Goal: Task Accomplishment & Management: Manage account settings

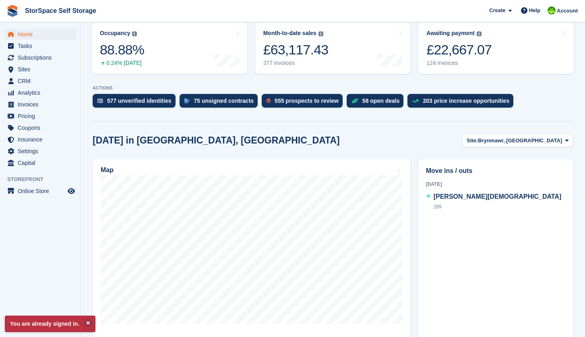
scroll to position [155, 0]
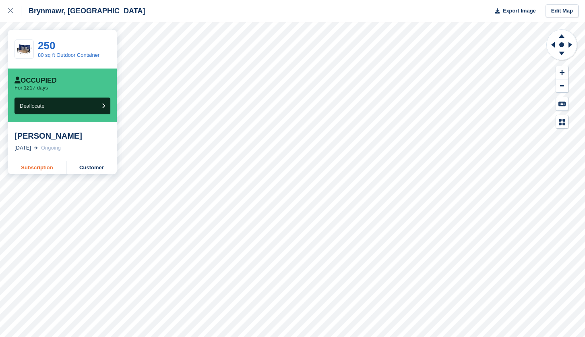
click at [42, 168] on link "Subscription" at bounding box center [37, 167] width 58 height 13
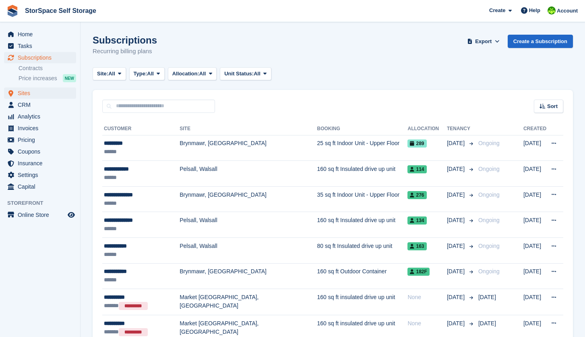
click at [39, 94] on span "Sites" at bounding box center [42, 92] width 48 height 11
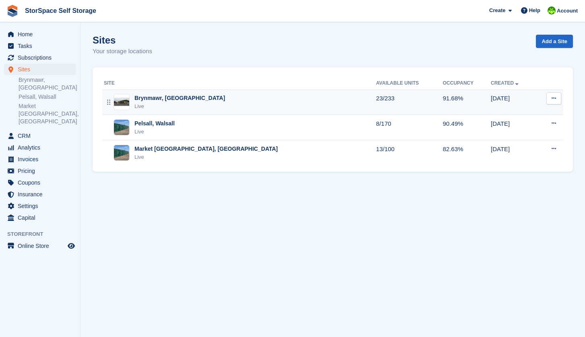
click at [178, 104] on div "Live" at bounding box center [180, 106] width 91 height 8
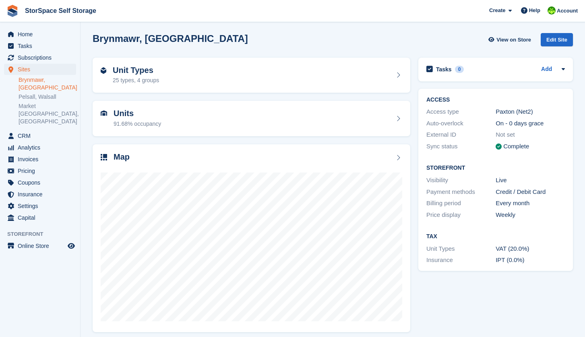
scroll to position [6, 0]
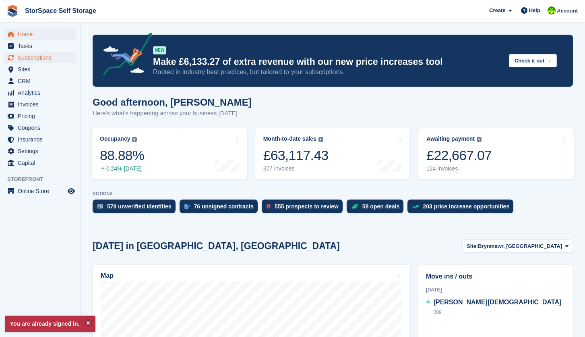
click at [38, 57] on span "Subscriptions" at bounding box center [42, 57] width 48 height 11
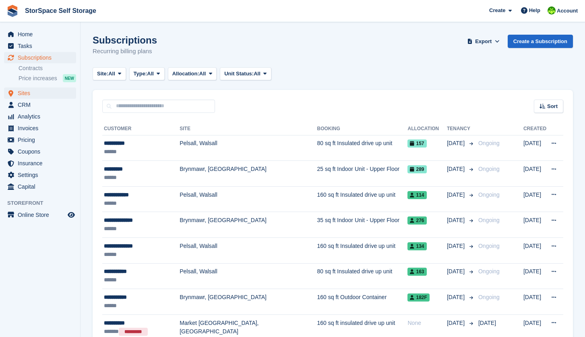
click at [32, 89] on span "Sites" at bounding box center [42, 92] width 48 height 11
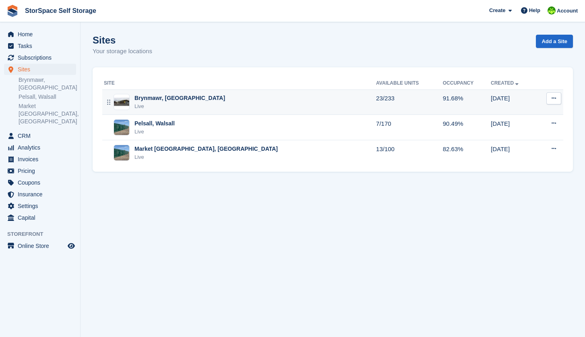
click at [157, 103] on div "Live" at bounding box center [180, 106] width 91 height 8
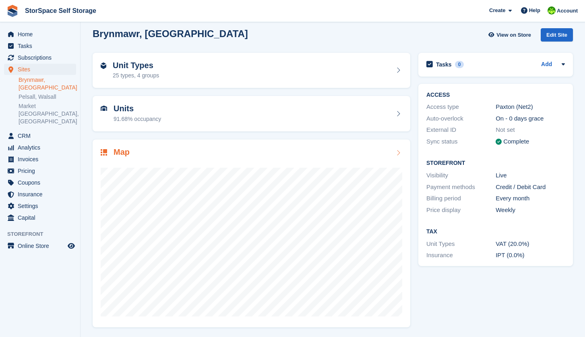
scroll to position [6, 0]
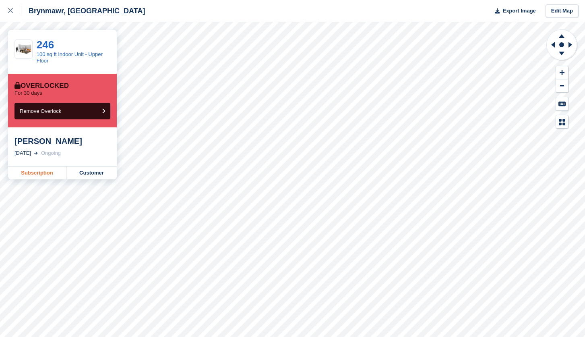
click at [45, 175] on link "Subscription" at bounding box center [37, 172] width 58 height 13
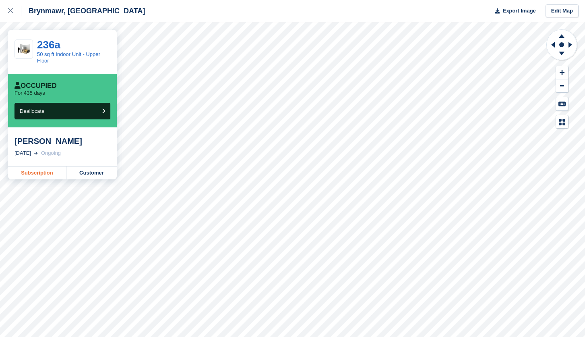
click at [43, 173] on link "Subscription" at bounding box center [37, 172] width 58 height 13
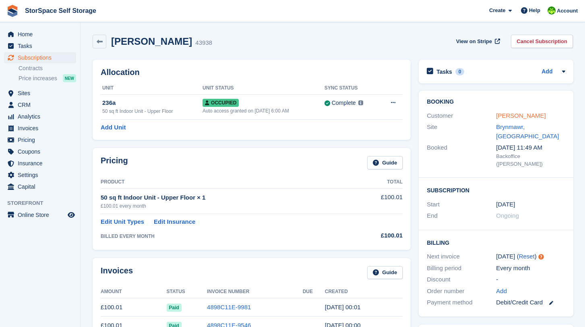
click at [526, 117] on link "[PERSON_NAME]" at bounding box center [521, 115] width 50 height 7
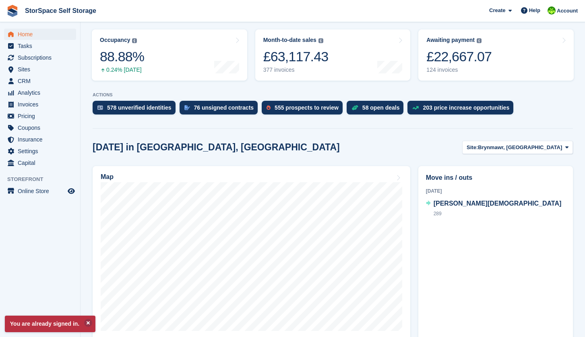
scroll to position [205, 0]
